Goal: Book appointment/travel/reservation

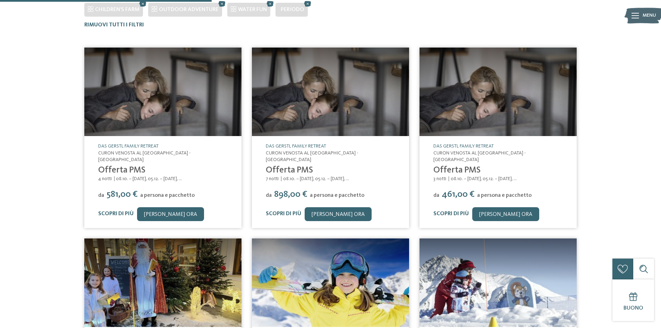
scroll to position [5, 0]
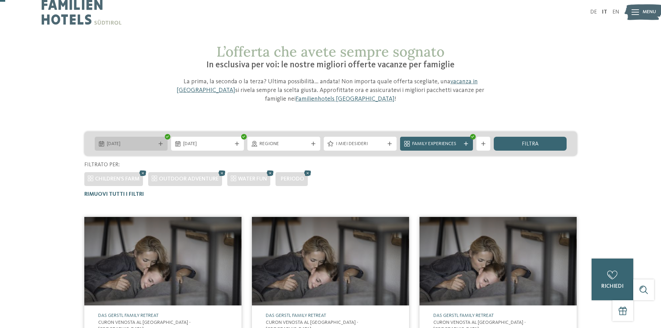
click at [125, 143] on span "[DATE]" at bounding box center [131, 144] width 49 height 7
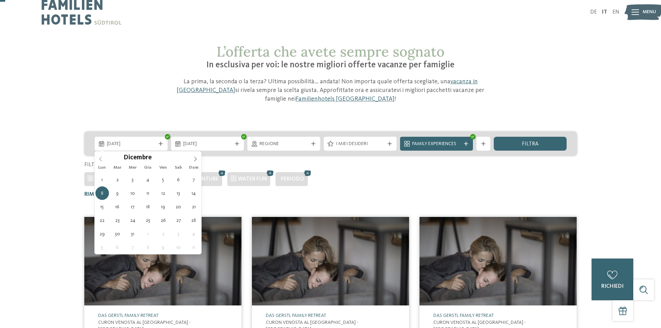
click at [101, 159] on icon at bounding box center [100, 159] width 5 height 5
type div "[DATE]"
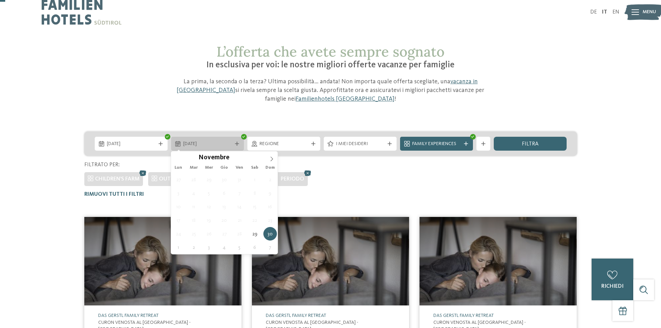
click at [210, 145] on span "[DATE]" at bounding box center [207, 144] width 49 height 7
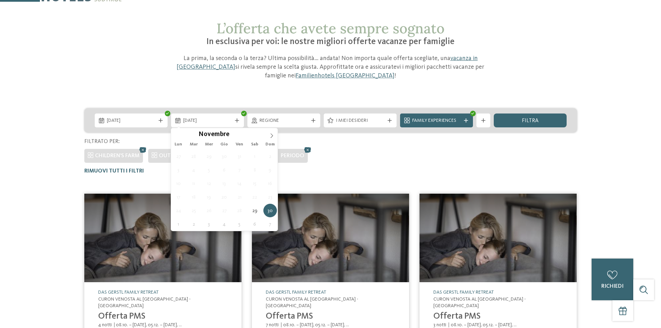
scroll to position [40, 0]
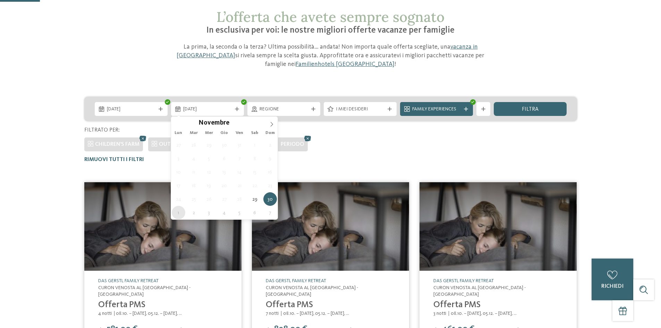
type div "[DATE]"
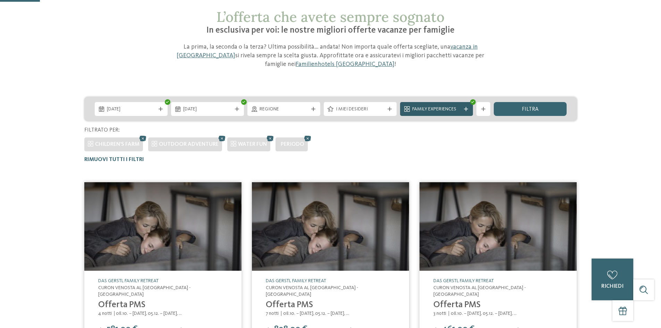
click at [433, 110] on span "Family Experiences" at bounding box center [436, 109] width 49 height 7
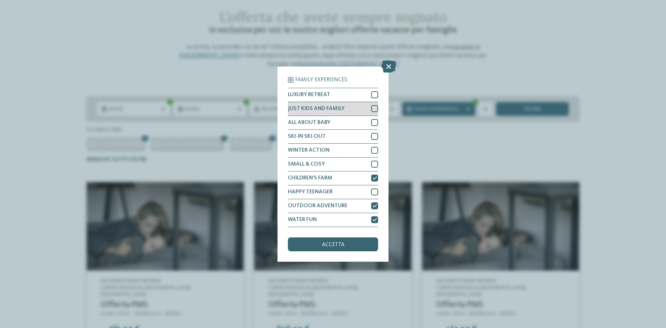
click at [372, 108] on div at bounding box center [374, 108] width 7 height 7
click at [326, 250] on div "accetta" at bounding box center [333, 244] width 90 height 14
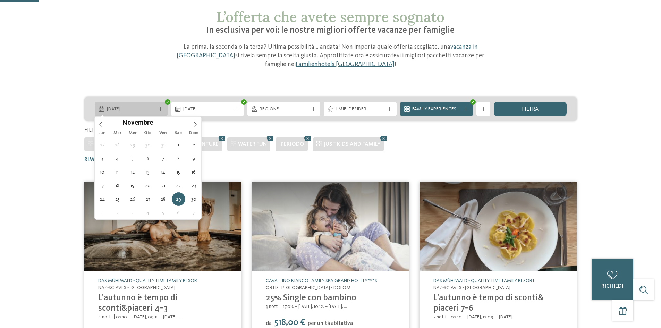
click at [123, 110] on span "[DATE]" at bounding box center [131, 109] width 49 height 7
click at [101, 124] on div "Ottobre ****" at bounding box center [148, 123] width 107 height 12
type div "[DATE]"
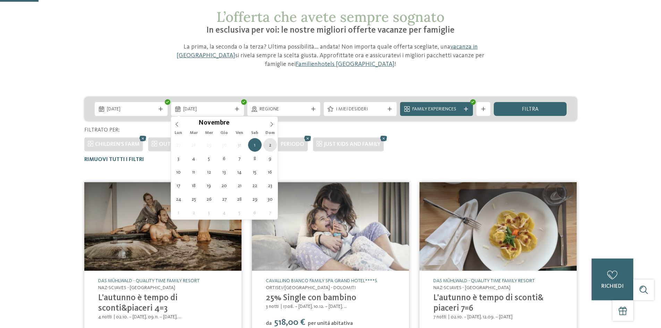
type div "[DATE]"
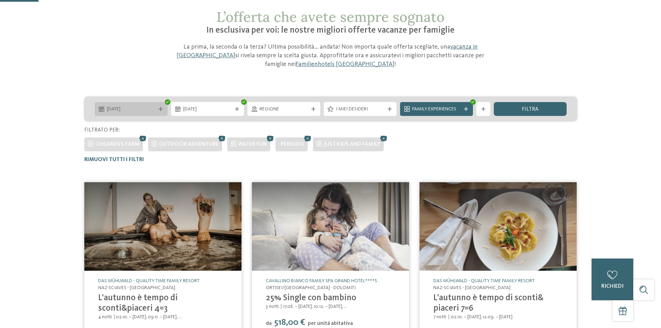
click at [120, 112] on span "[DATE]" at bounding box center [131, 109] width 49 height 7
click at [443, 108] on span "Family Experiences" at bounding box center [436, 109] width 49 height 7
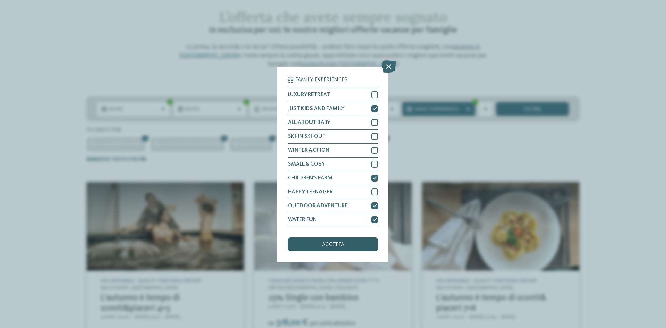
click at [322, 246] on span "accetta" at bounding box center [333, 245] width 23 height 6
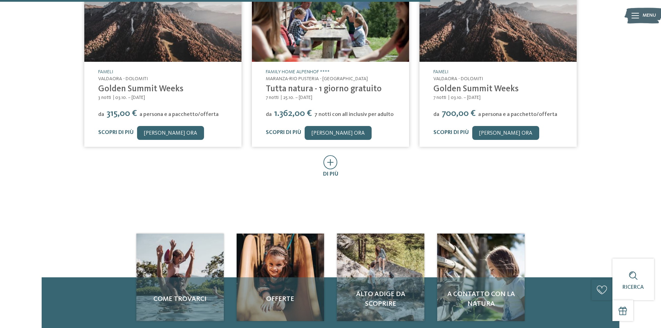
scroll to position [422, 0]
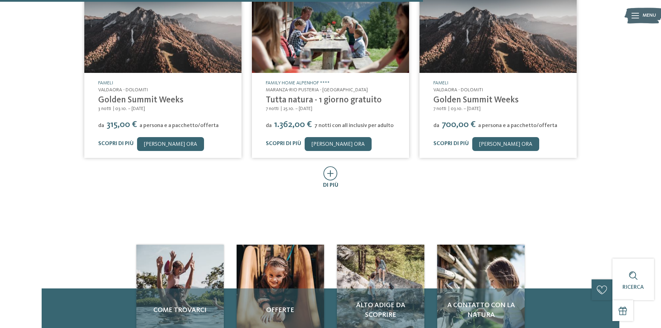
click at [337, 173] on icon at bounding box center [331, 173] width 14 height 14
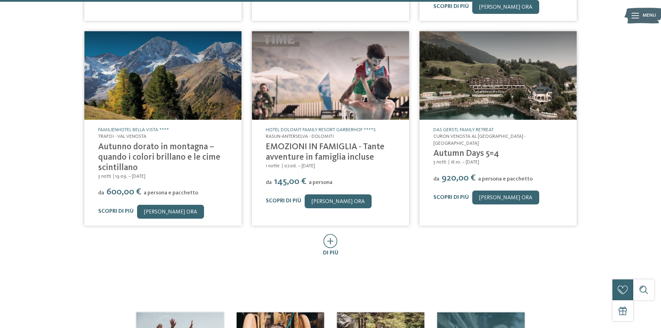
scroll to position [838, 0]
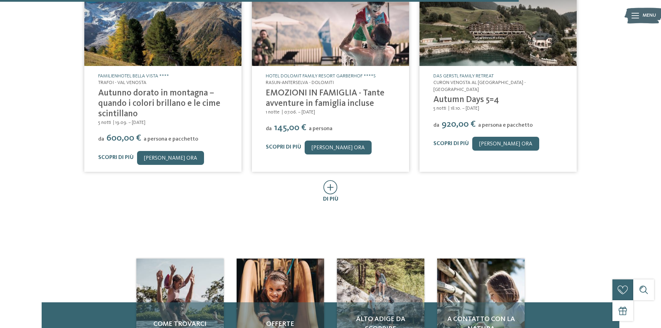
click at [333, 180] on icon at bounding box center [331, 187] width 14 height 14
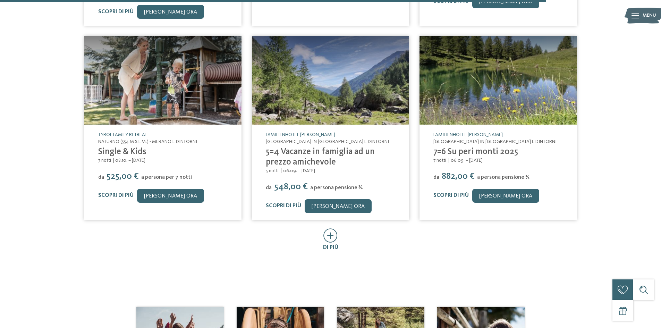
scroll to position [1290, 0]
